Goal: Transaction & Acquisition: Purchase product/service

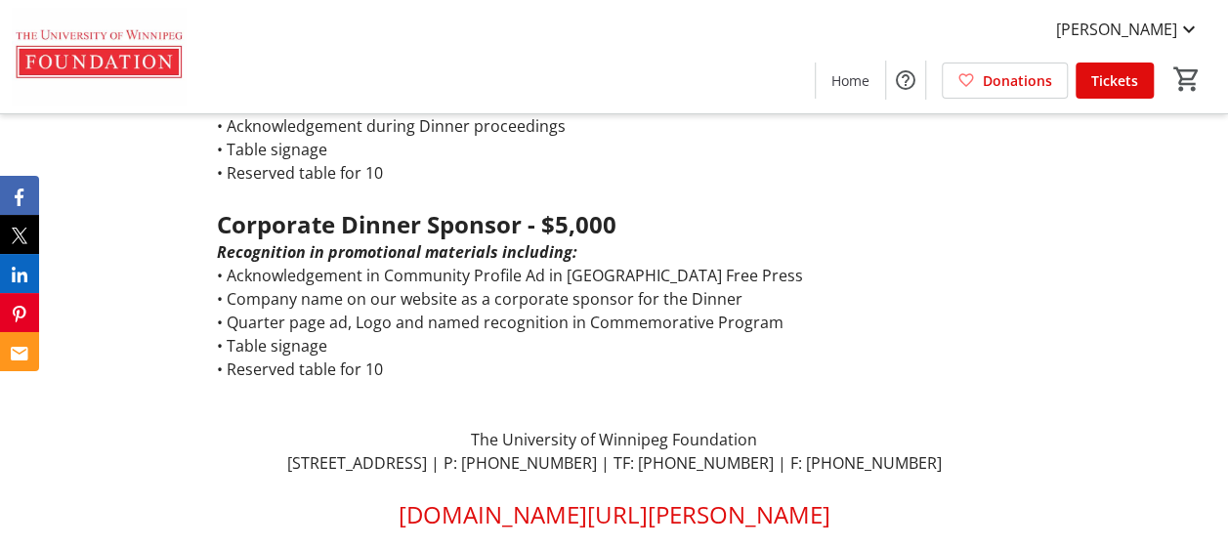
scroll to position [1856, 0]
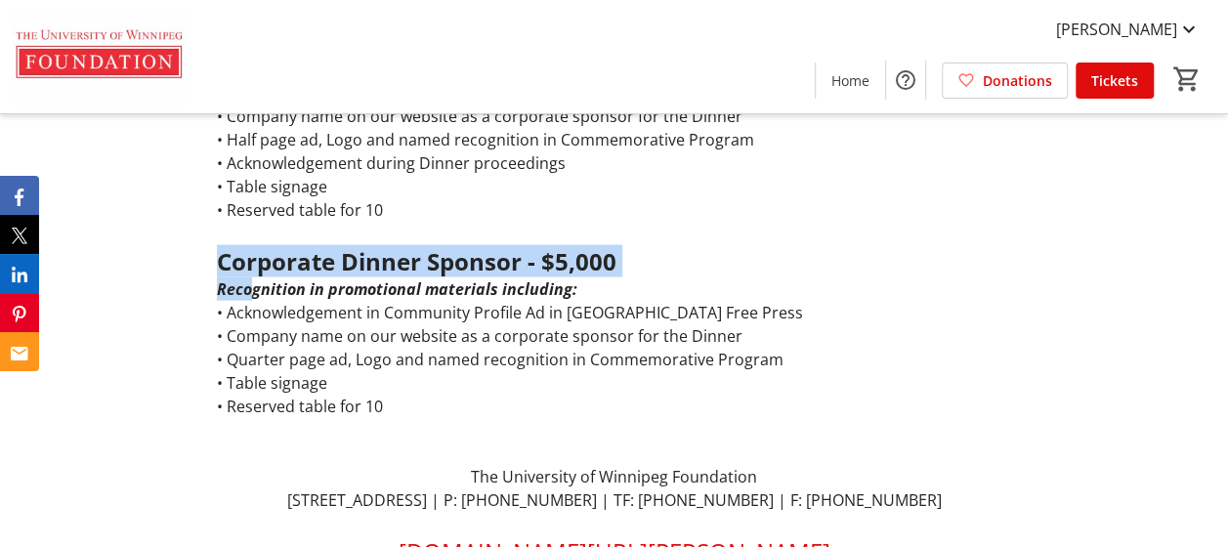
drag, startPoint x: 221, startPoint y: 205, endPoint x: 254, endPoint y: 234, distance: 44.3
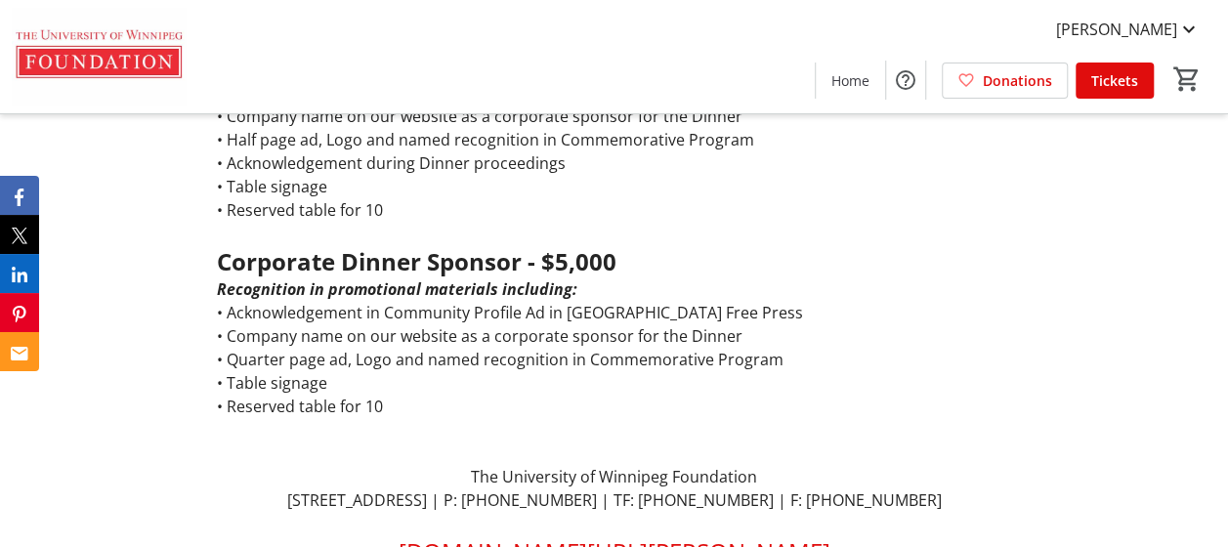
drag, startPoint x: 254, startPoint y: 234, endPoint x: 606, endPoint y: 283, distance: 355.0
click at [606, 324] on p "• Company name on our website as a corporate sponsor for the Dinner" at bounding box center [614, 335] width 795 height 23
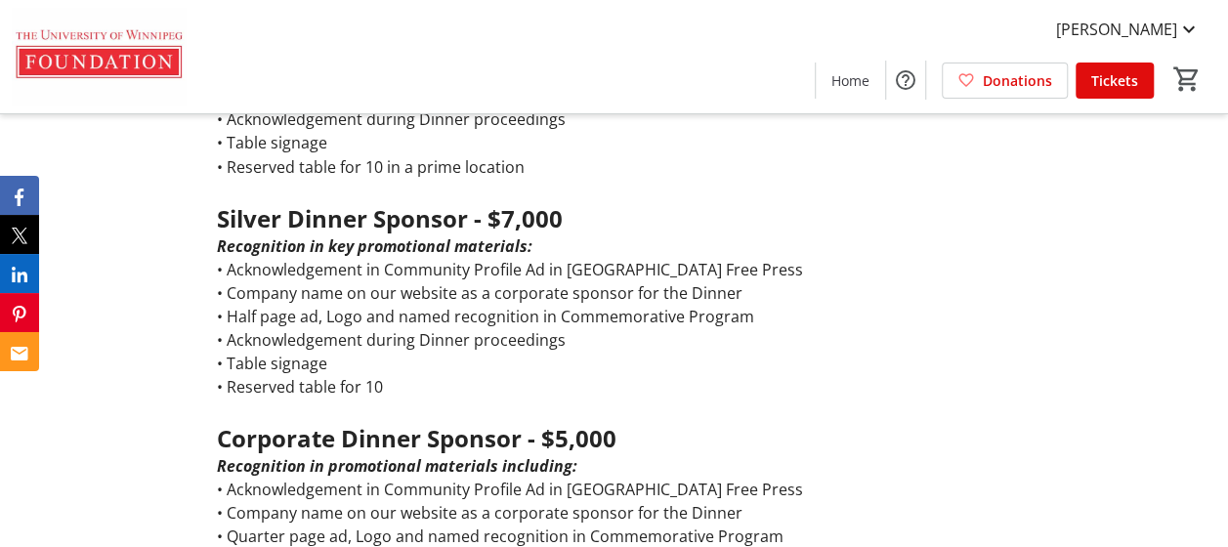
scroll to position [1758, 0]
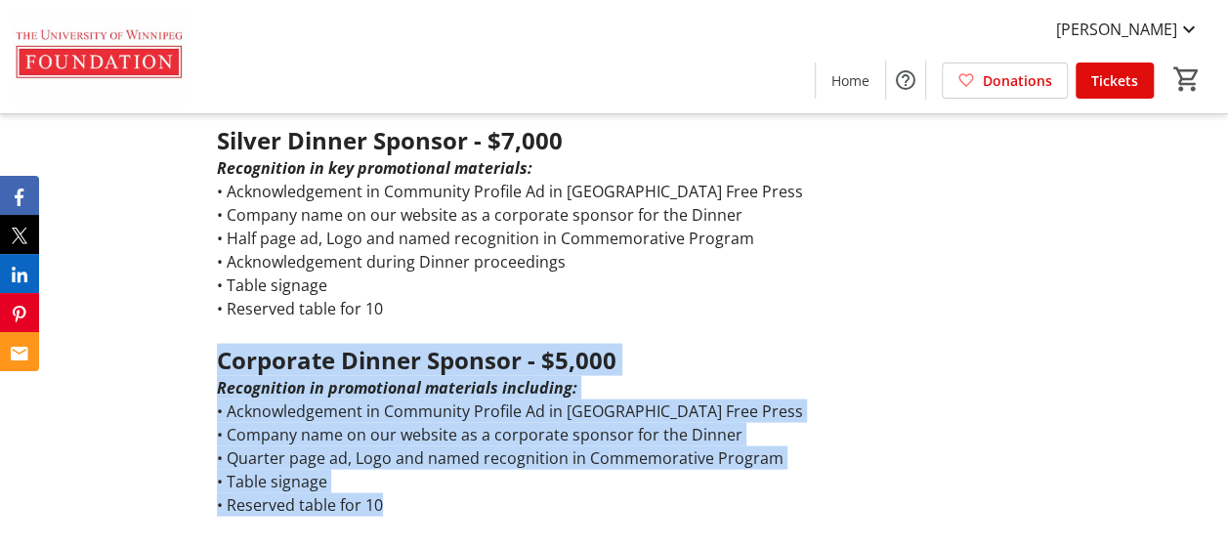
drag, startPoint x: 216, startPoint y: 303, endPoint x: 403, endPoint y: 458, distance: 243.5
click at [403, 458] on div "Title Dinner Sponsor - $20,000 Maximum visability and recognition on promotiona…" at bounding box center [614, 76] width 795 height 1366
drag, startPoint x: 403, startPoint y: 458, endPoint x: 382, endPoint y: 377, distance: 83.9
copy div "Corporate Dinner Sponsor - $5,000 Recognition in promotional materials includin…"
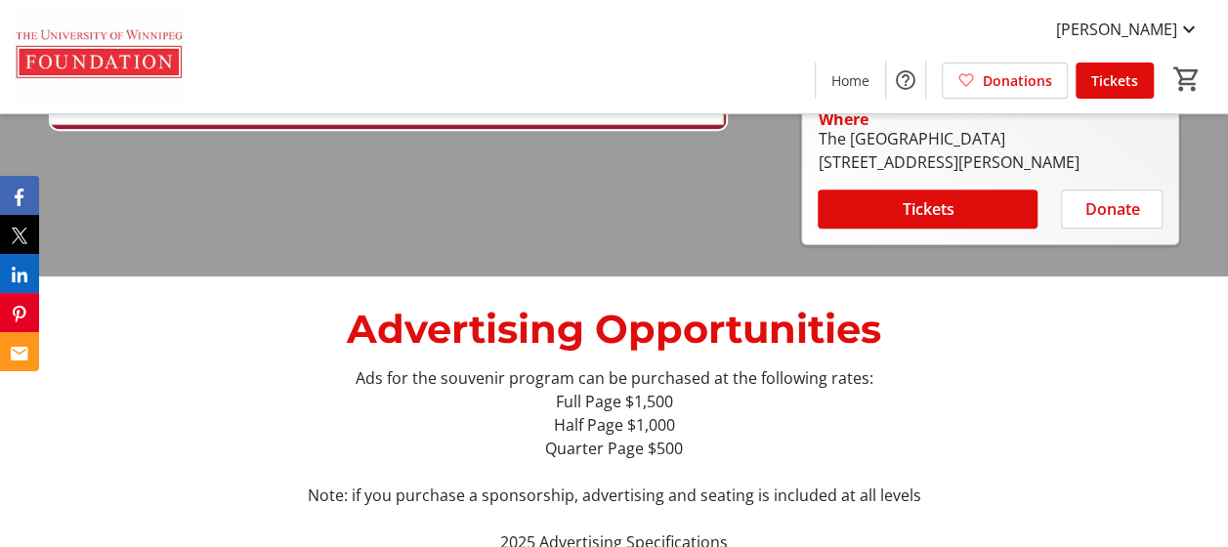
scroll to position [0, 0]
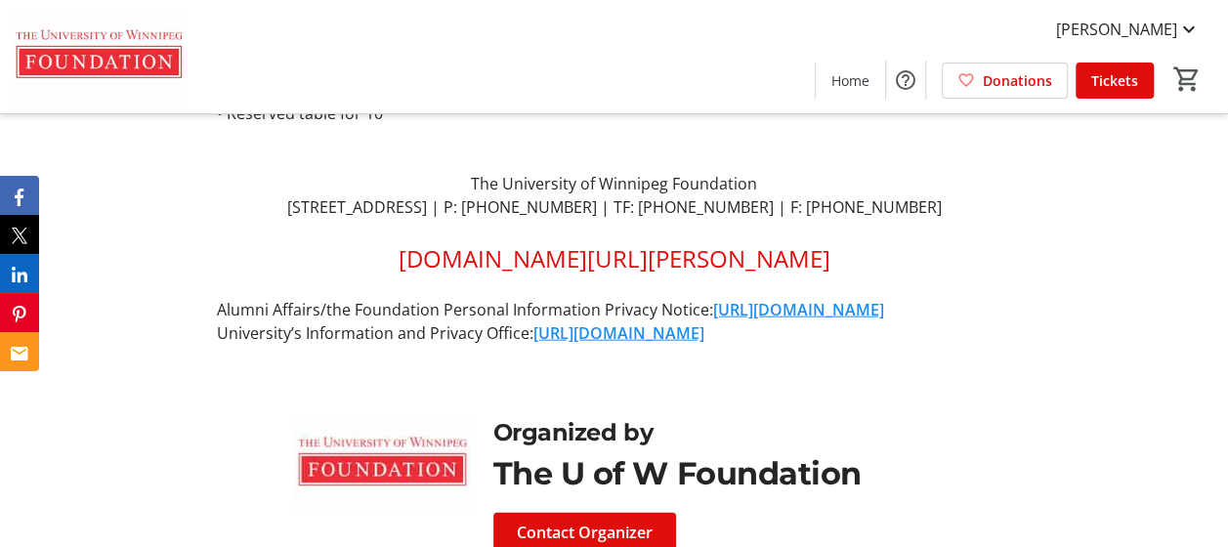
scroll to position [2219, 0]
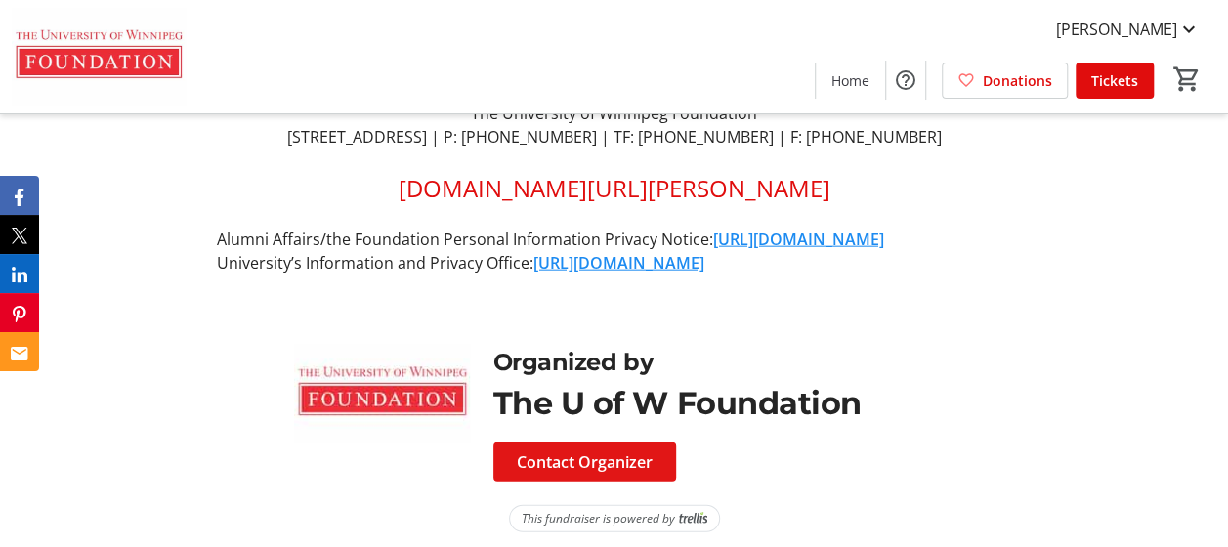
click at [555, 450] on span "Contact Organizer" at bounding box center [585, 461] width 136 height 23
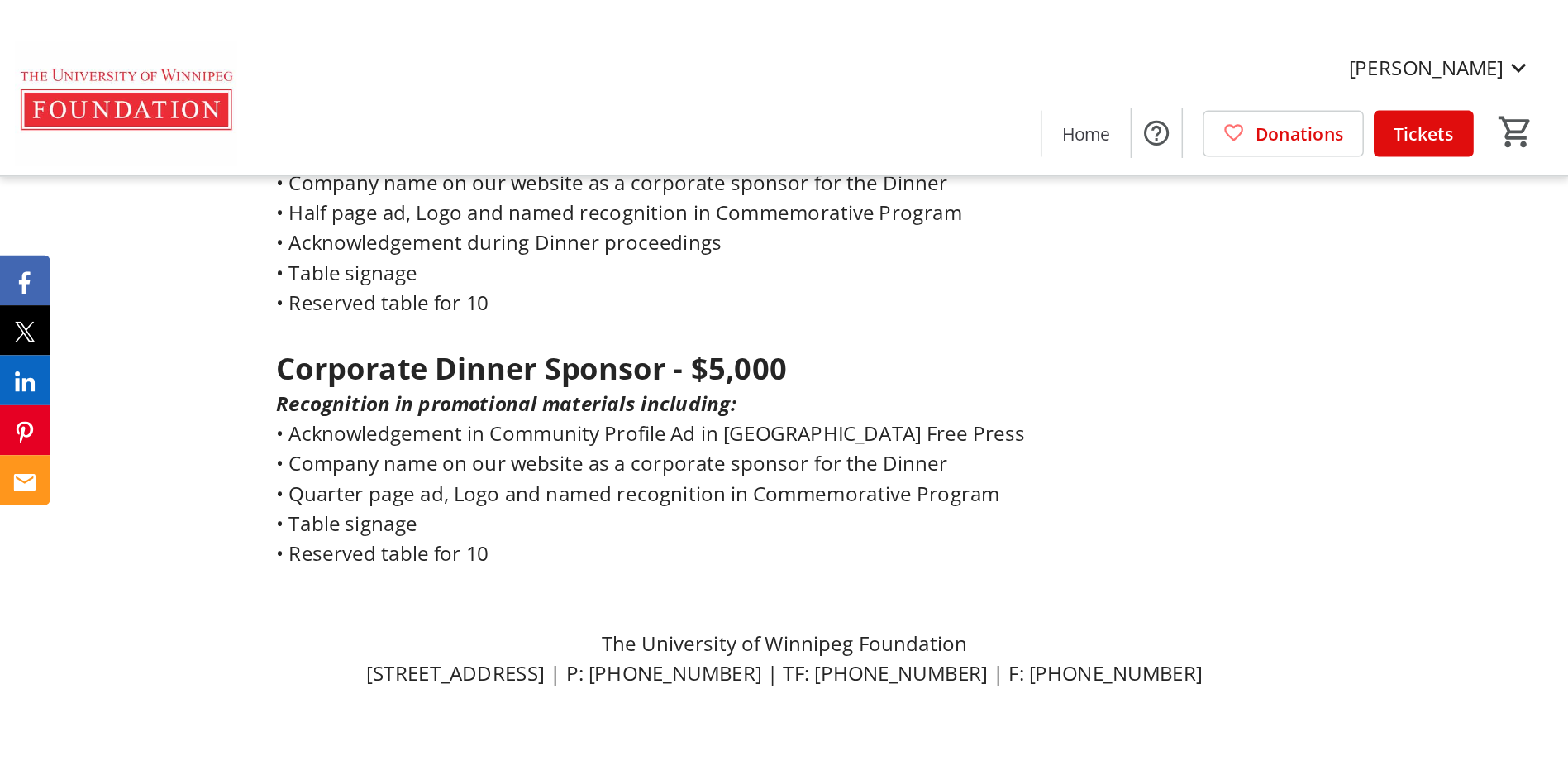
scroll to position [1465, 0]
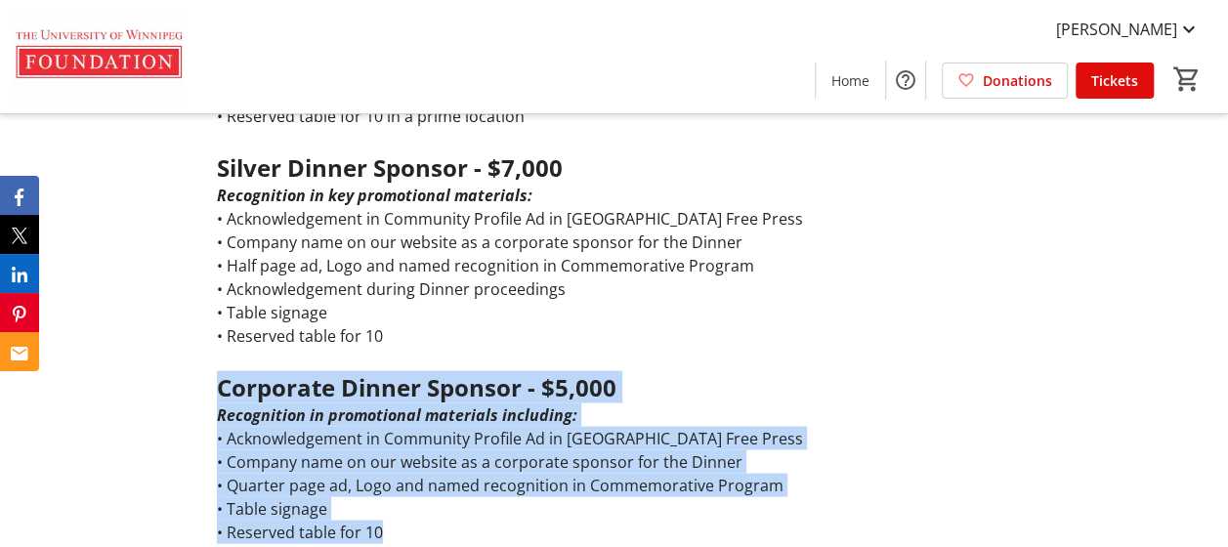
drag, startPoint x: 220, startPoint y: 332, endPoint x: 451, endPoint y: 474, distance: 271.4
click at [451, 474] on div "Title Dinner Sponsor - $20,000 Maximum visability and recognition on promotiona…" at bounding box center [614, 104] width 795 height 1366
drag, startPoint x: 451, startPoint y: 474, endPoint x: 370, endPoint y: 409, distance: 103.6
copy div "Corporate Dinner Sponsor - $5,000 Recognition in promotional materials includin…"
